Goal: Task Accomplishment & Management: Manage account settings

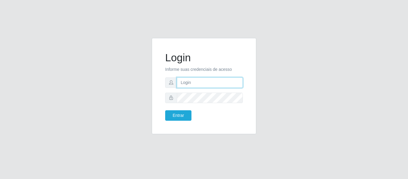
click at [185, 85] on input "text" at bounding box center [210, 82] width 66 height 10
click at [206, 84] on input "text" at bounding box center [210, 82] width 66 height 10
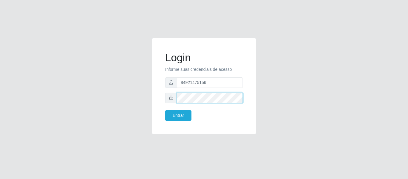
click at [165, 110] on button "Entrar" at bounding box center [178, 115] width 26 height 10
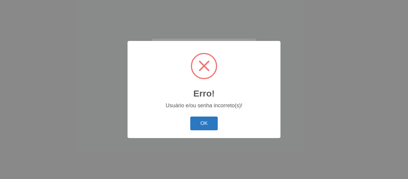
click at [202, 119] on button "OK" at bounding box center [204, 123] width 28 height 14
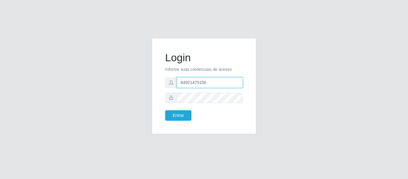
drag, startPoint x: 211, startPoint y: 86, endPoint x: 164, endPoint y: 86, distance: 47.4
click at [164, 86] on div "Login Informe suas credenciais de acesso 84921475156 Entrar" at bounding box center [204, 85] width 90 height 81
type input "[PERSON_NAME]"
click at [165, 110] on button "Entrar" at bounding box center [178, 115] width 26 height 10
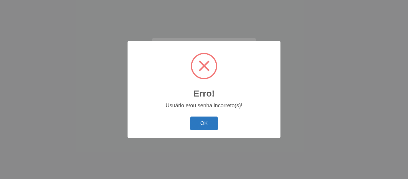
click at [211, 121] on button "OK" at bounding box center [204, 123] width 28 height 14
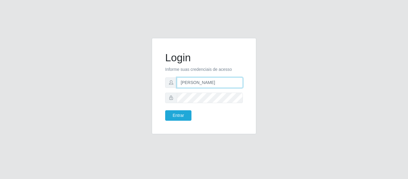
drag, startPoint x: 221, startPoint y: 82, endPoint x: 151, endPoint y: 84, distance: 69.8
click at [151, 84] on div "Login Informe suas credenciais de acesso [PERSON_NAME] Entrar" at bounding box center [203, 89] width 113 height 103
click at [165, 110] on button "Entrar" at bounding box center [178, 115] width 26 height 10
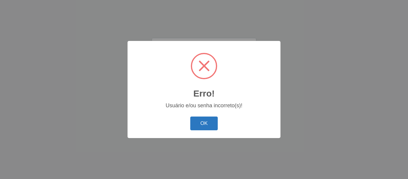
click at [199, 118] on button "OK" at bounding box center [204, 123] width 28 height 14
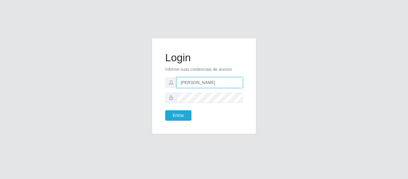
click at [199, 82] on input "[PERSON_NAME]" at bounding box center [210, 82] width 66 height 10
type input "[PERSON_NAME] [PERSON_NAME]"
click at [165, 110] on button "Entrar" at bounding box center [178, 115] width 26 height 10
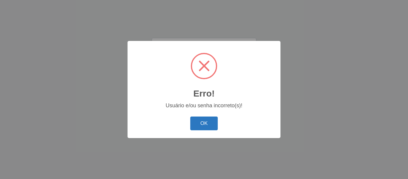
click at [211, 125] on button "OK" at bounding box center [204, 123] width 28 height 14
